Goal: Information Seeking & Learning: Check status

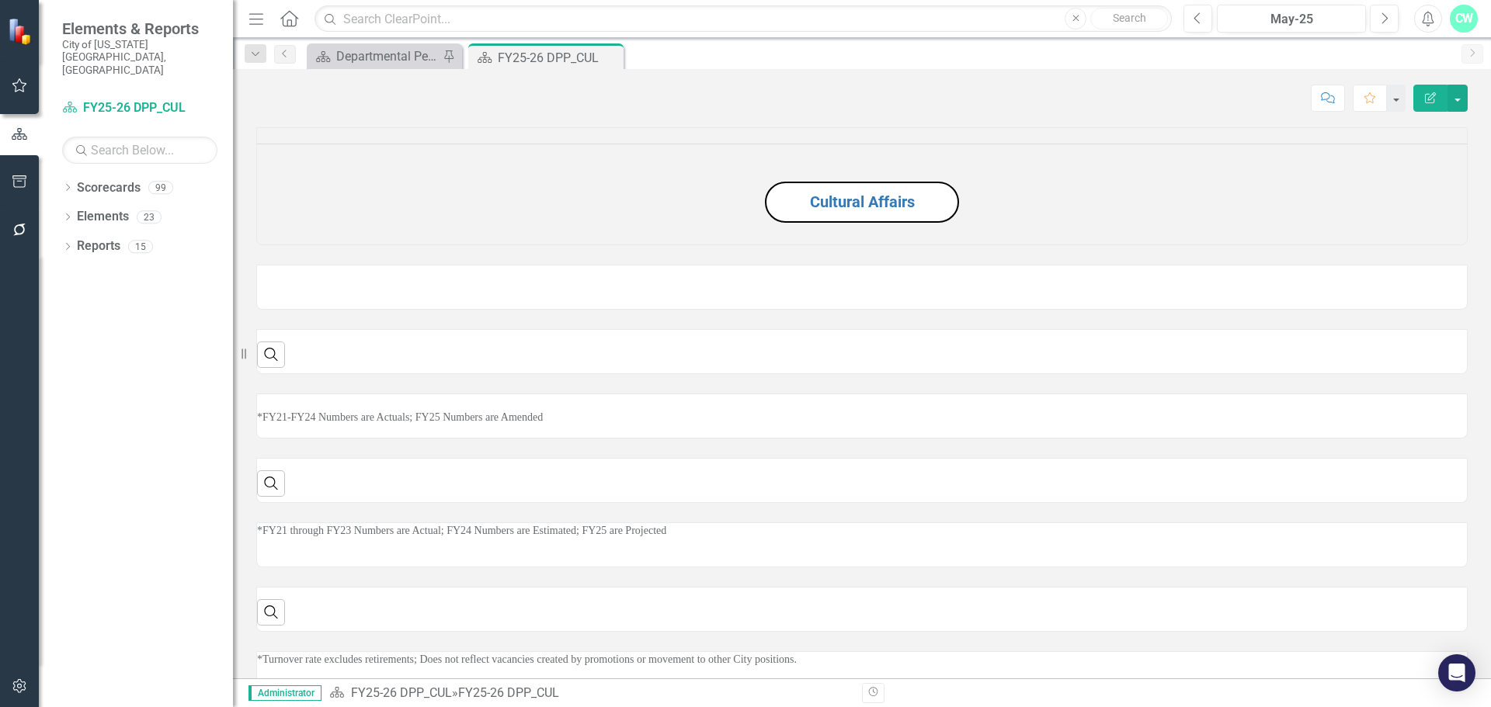
click at [380, 43] on div "Dropdown Search Scorecard Departmental Performance Plans Pin Scorecard FY25-26 …" at bounding box center [862, 53] width 1258 height 31
click at [377, 51] on div "Departmental Performance Plans" at bounding box center [387, 56] width 102 height 19
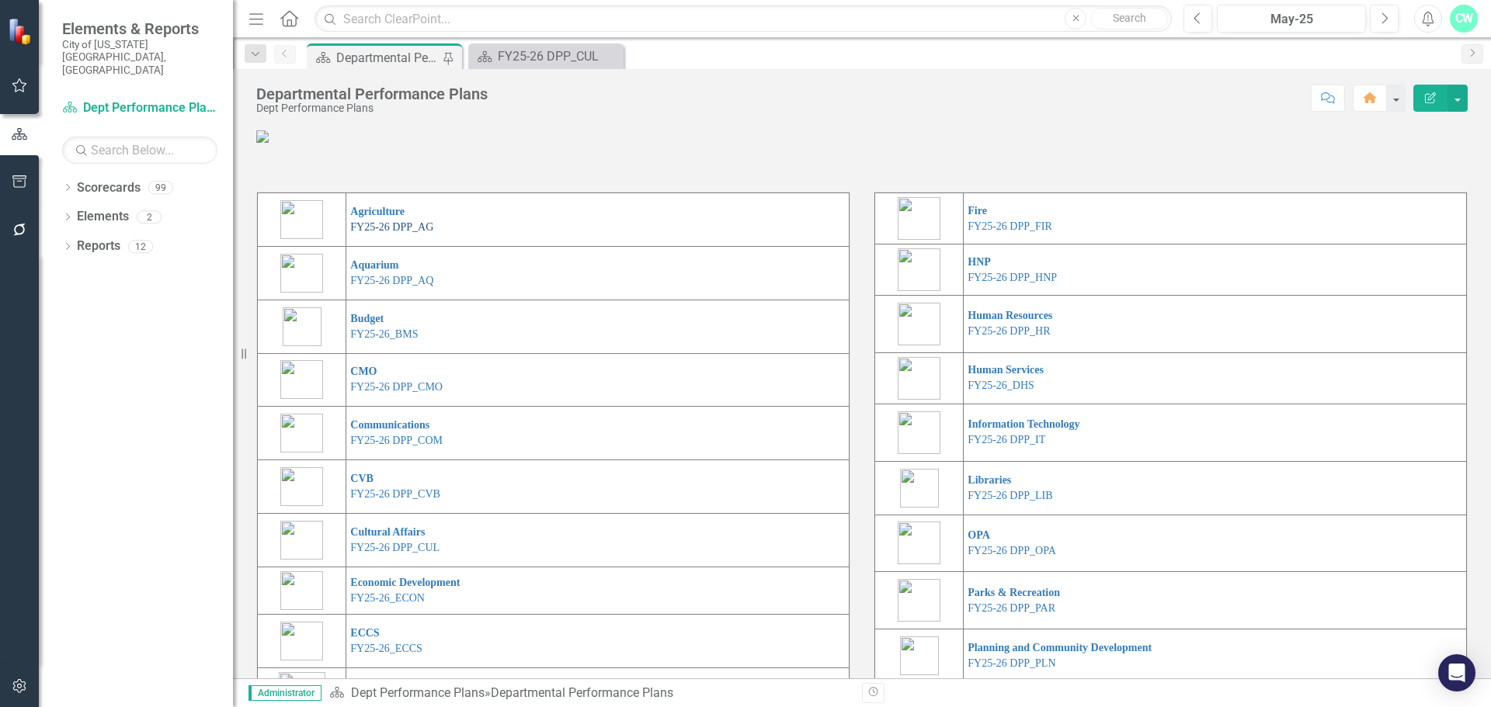
click at [384, 233] on link "FY25-26 DPP_AG" at bounding box center [391, 227] width 83 height 12
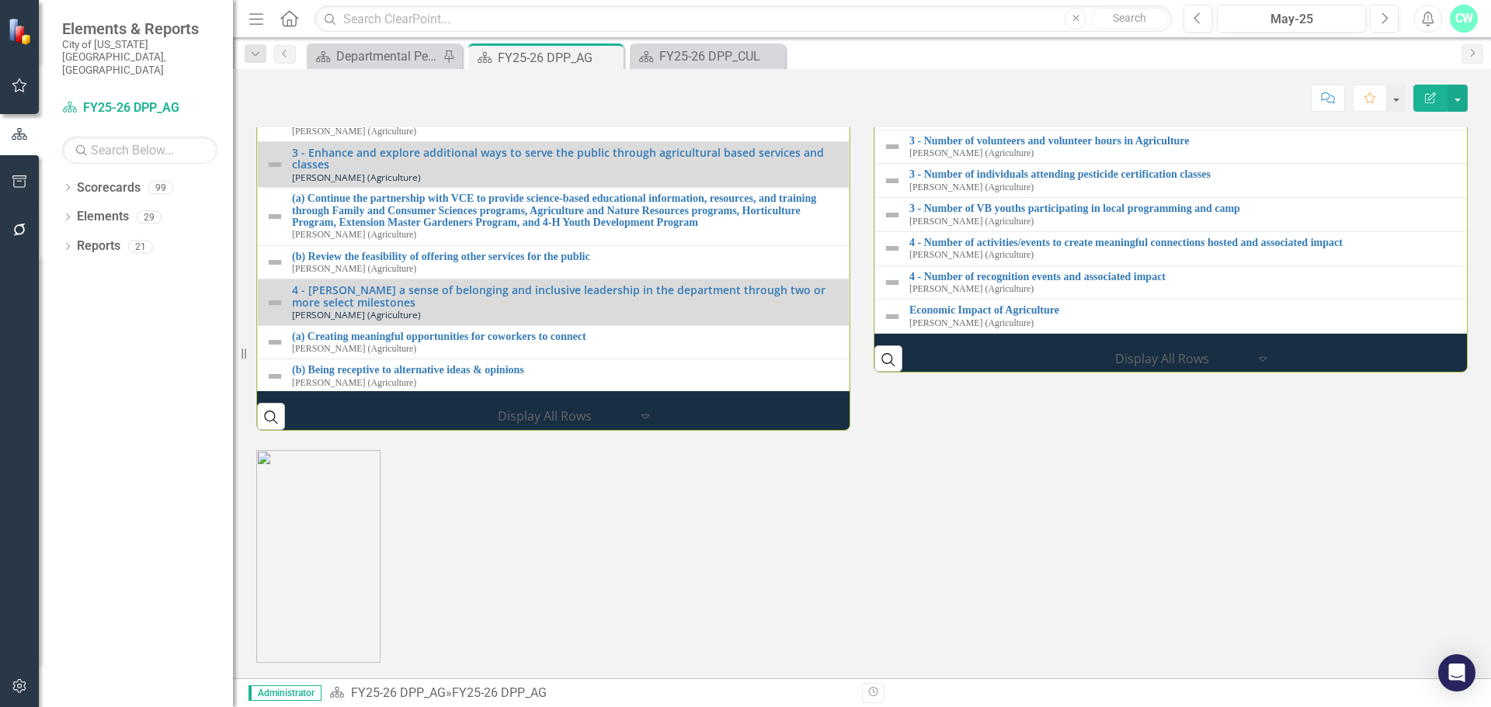
scroll to position [1615, 0]
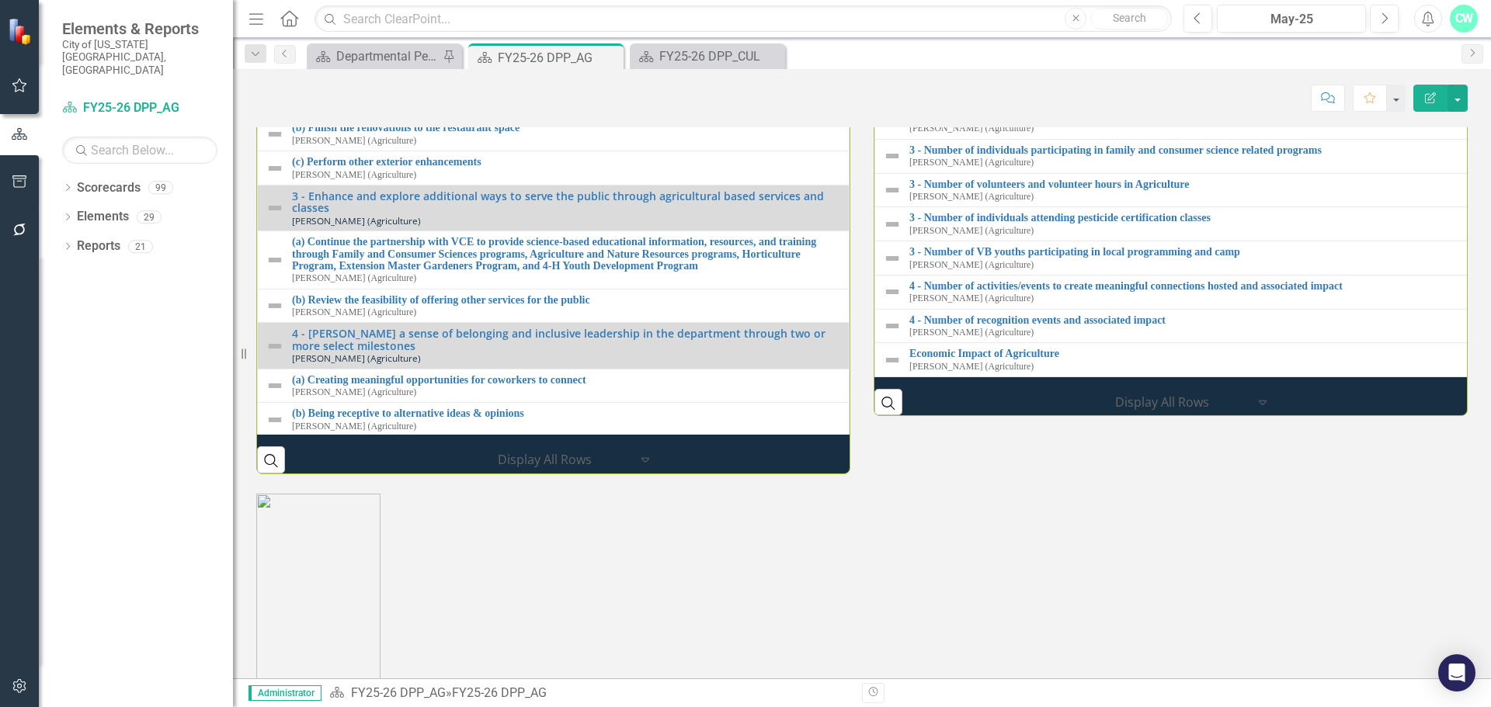
click at [1214, 17] on div "Previous May-25 Next" at bounding box center [1294, 19] width 223 height 28
click at [1198, 17] on icon "Previous" at bounding box center [1197, 19] width 9 height 14
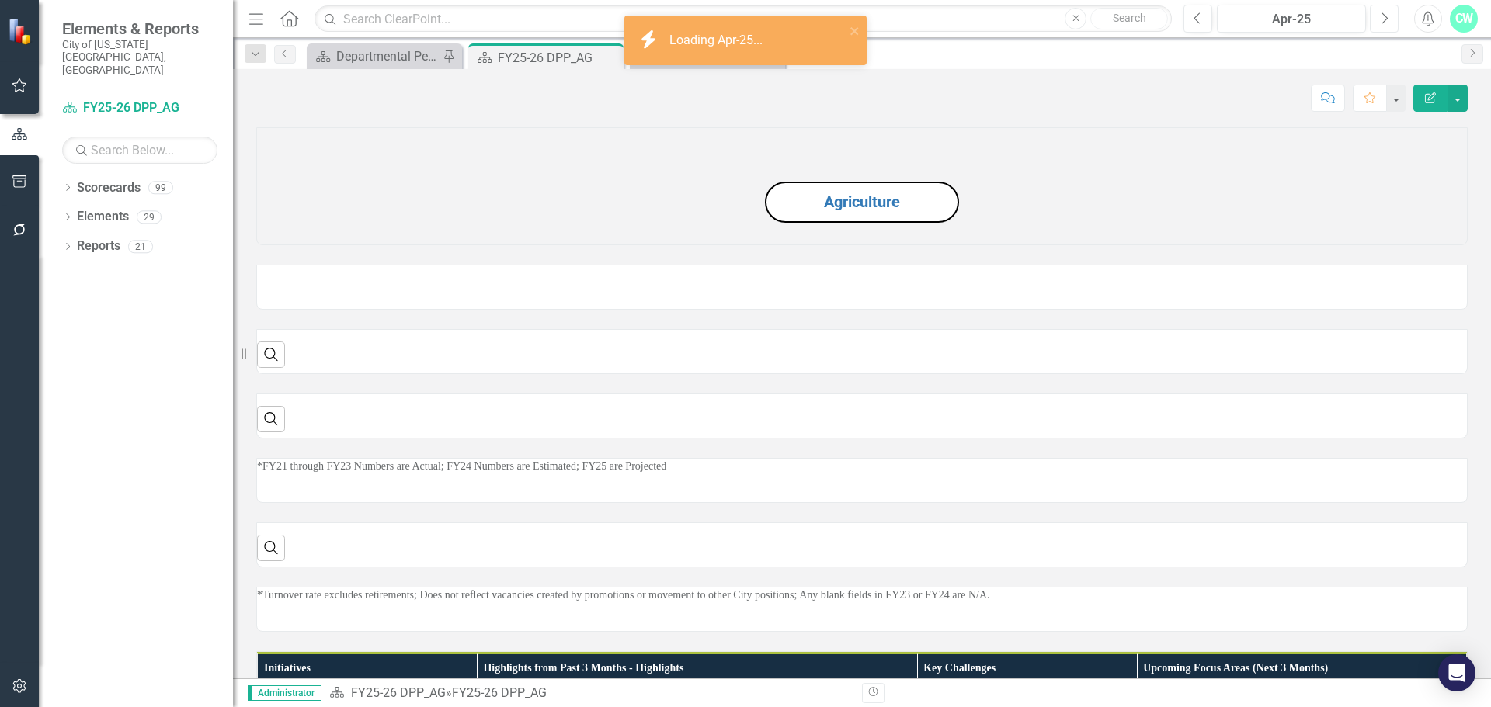
click at [1380, 12] on icon "Next" at bounding box center [1384, 19] width 9 height 14
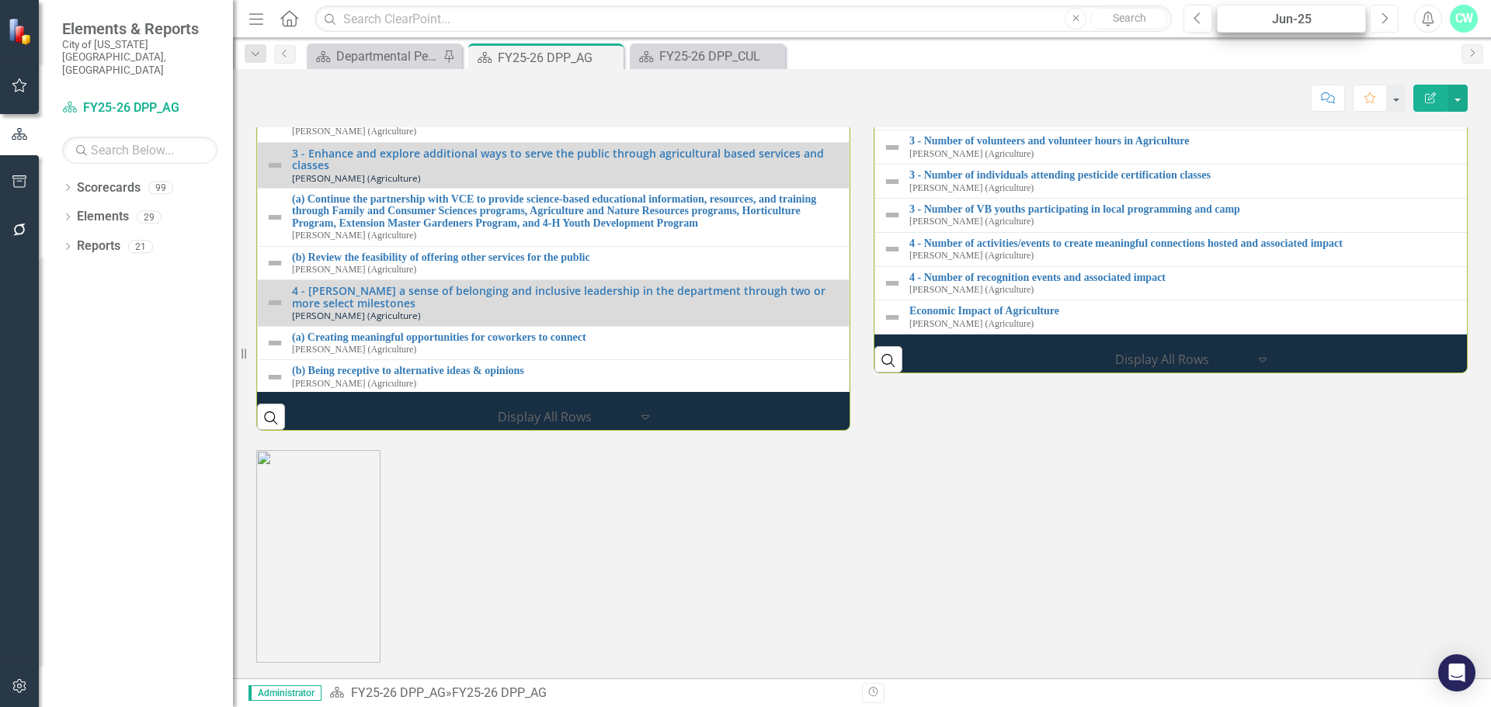
scroll to position [1601, 0]
click at [1205, 22] on button "Previous" at bounding box center [1197, 19] width 29 height 28
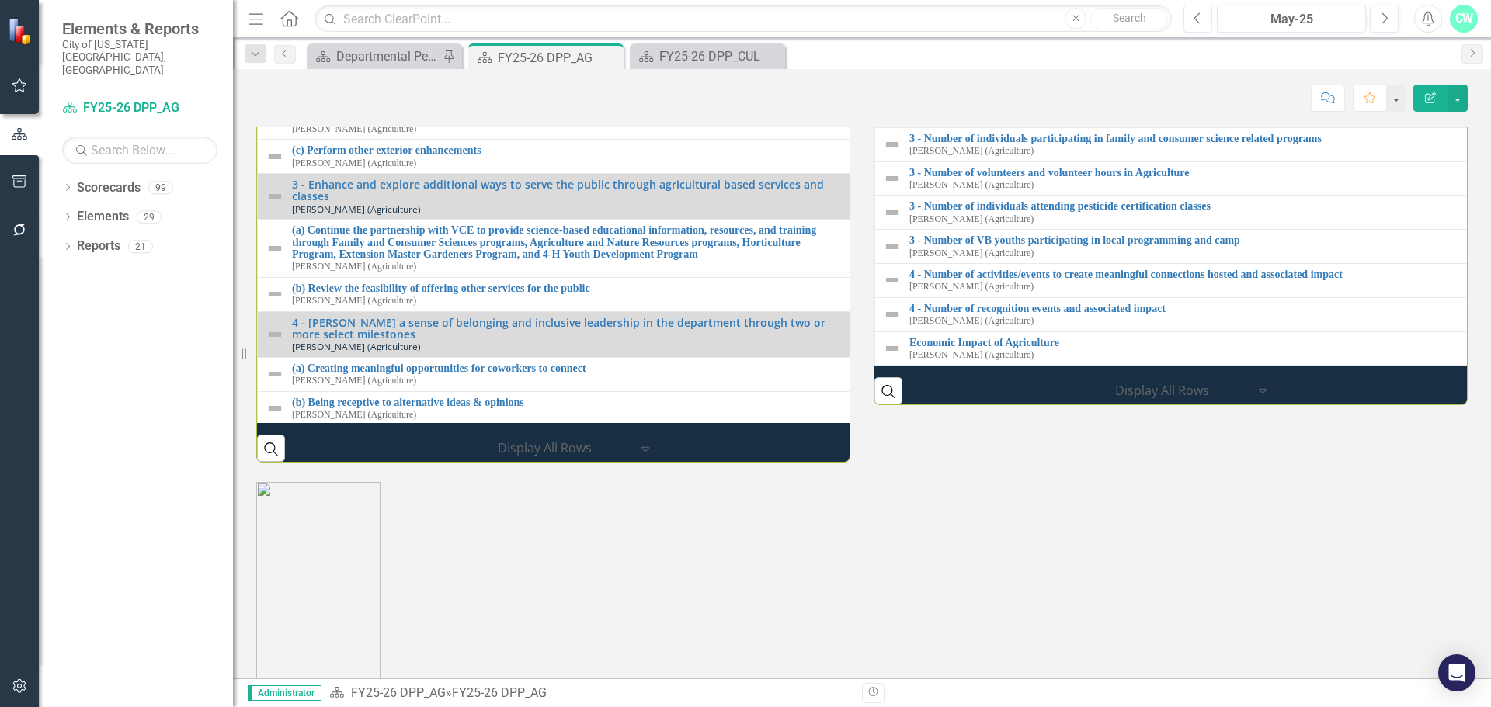
click at [1205, 22] on button "Previous" at bounding box center [1197, 19] width 29 height 28
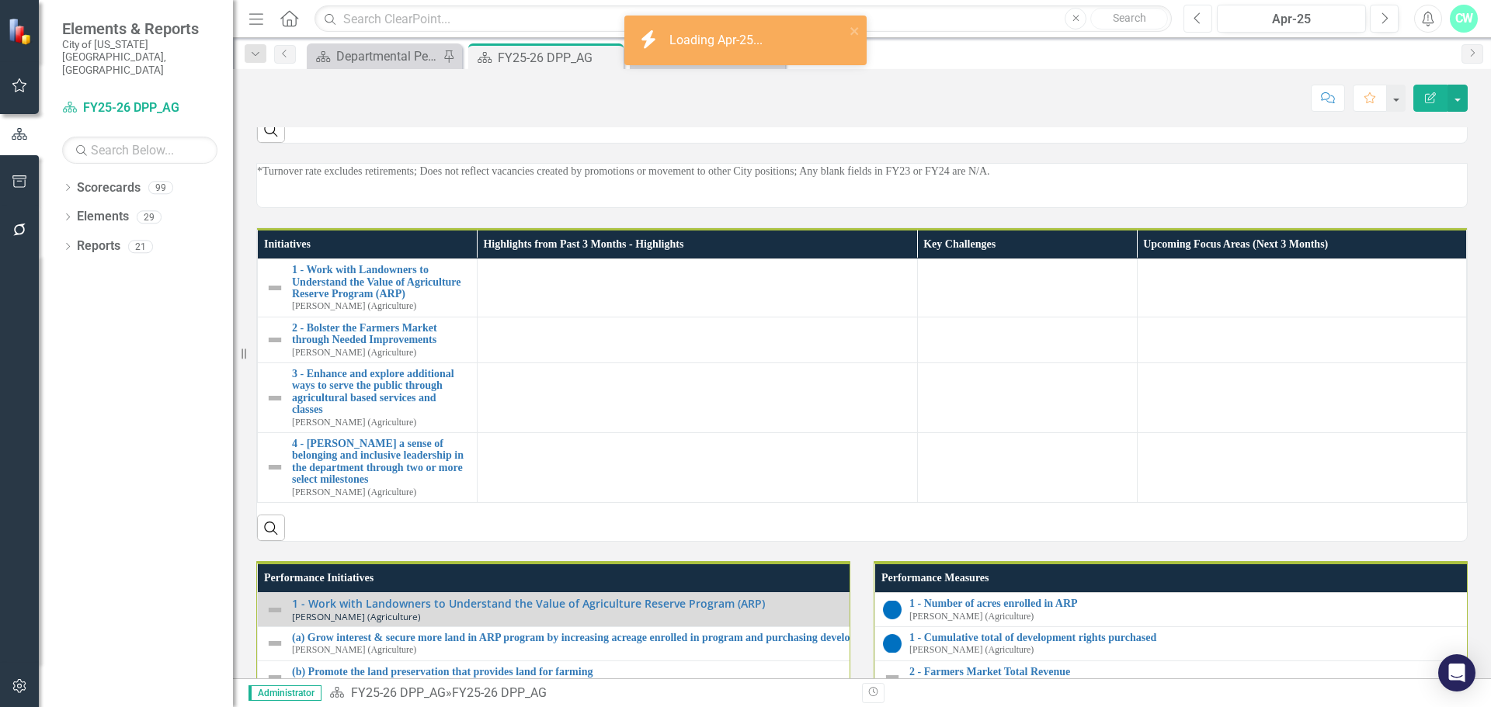
scroll to position [1320, 0]
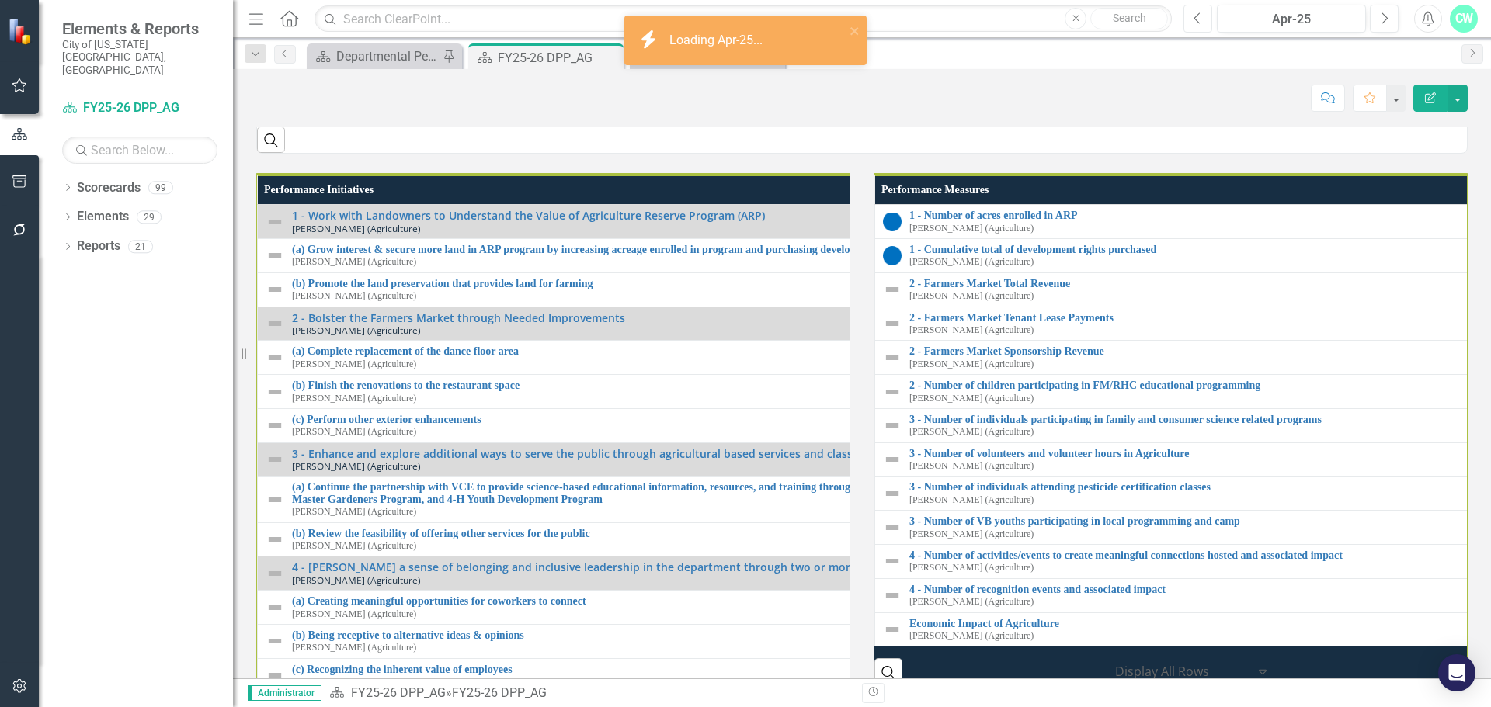
click at [1200, 21] on icon "Previous" at bounding box center [1197, 19] width 9 height 14
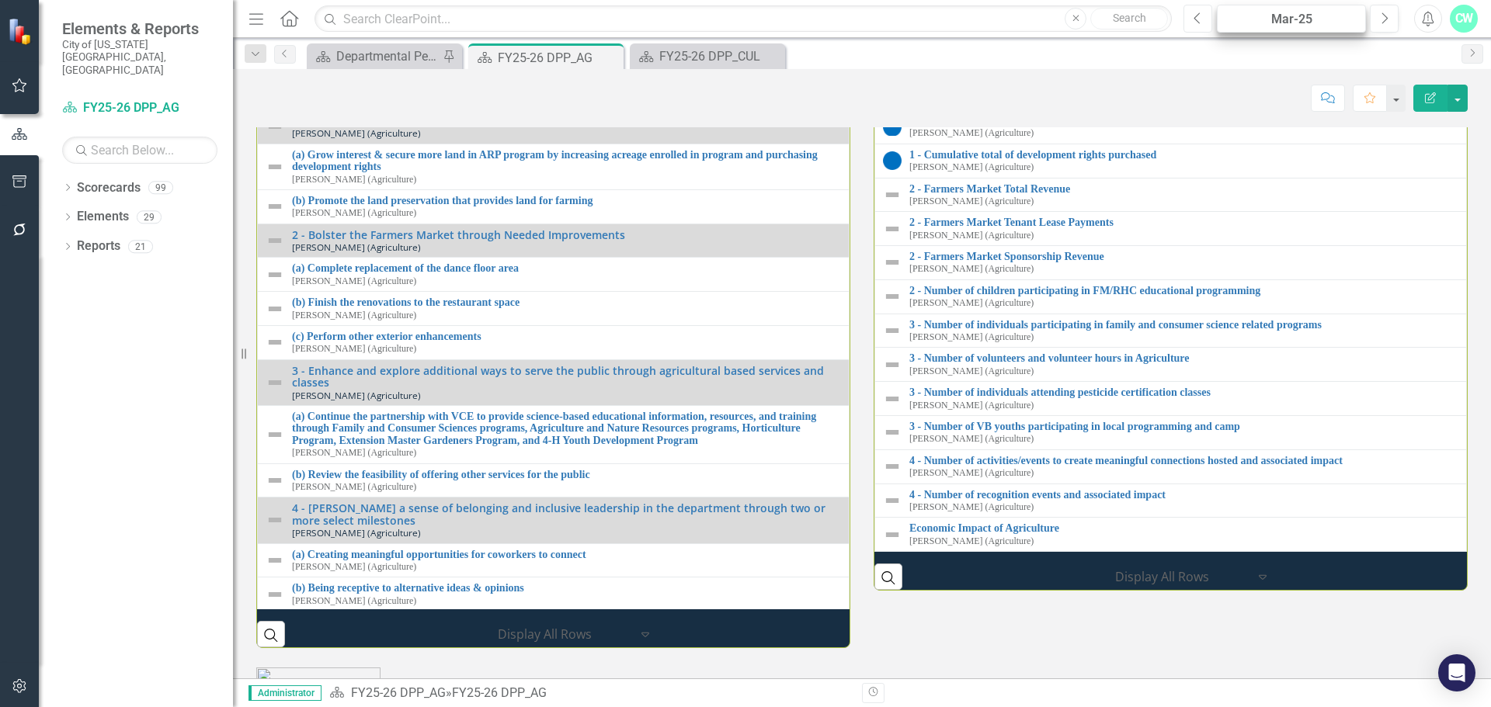
scroll to position [1328, 0]
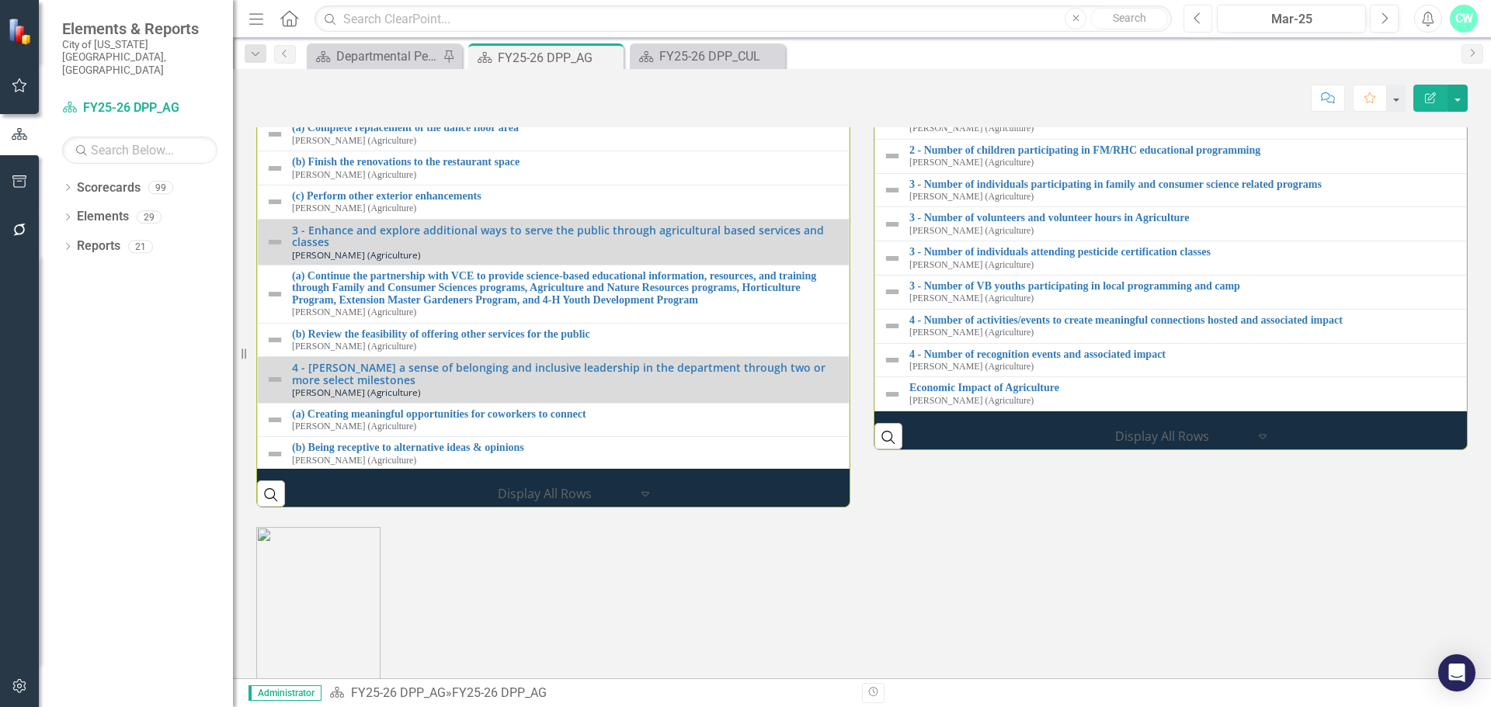
click at [1203, 16] on button "Previous" at bounding box center [1197, 19] width 29 height 28
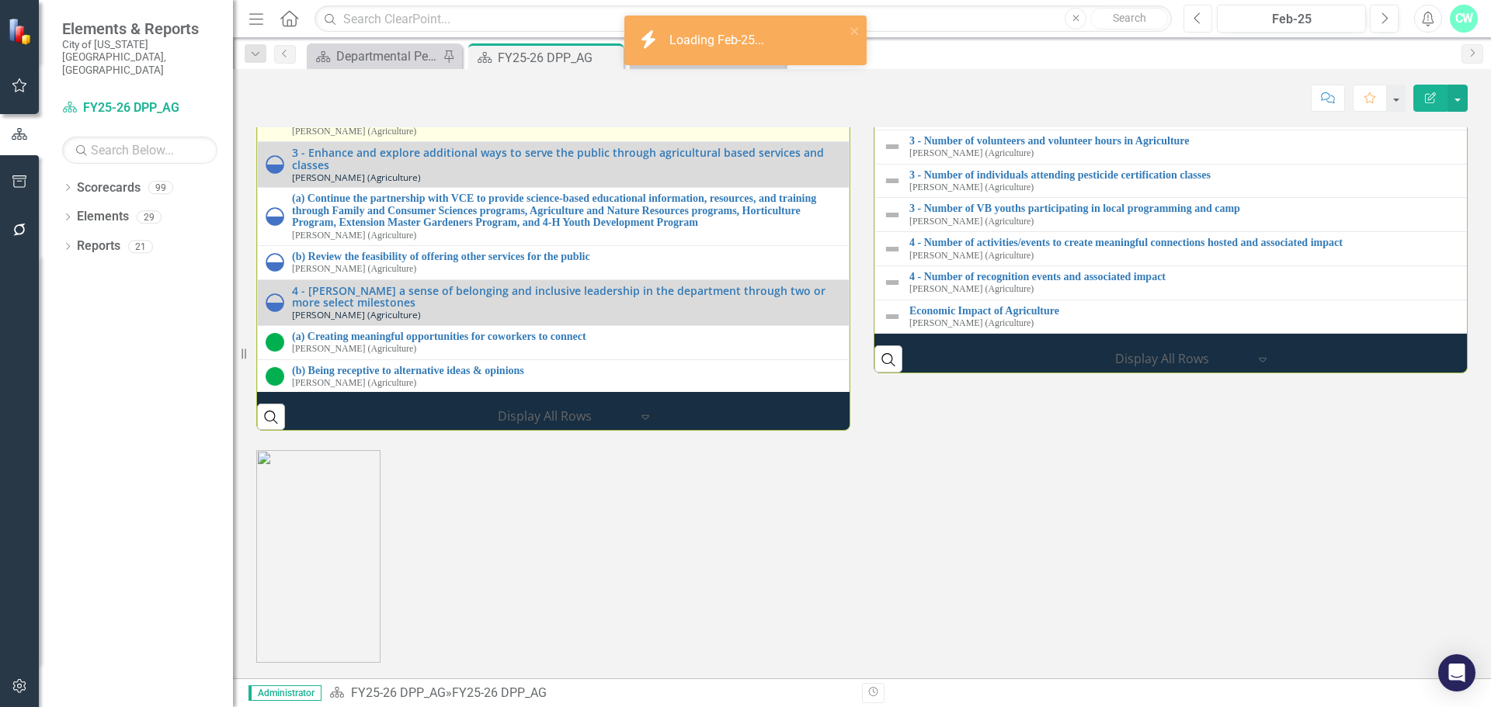
scroll to position [1717, 0]
